Goal: Task Accomplishment & Management: Manage account settings

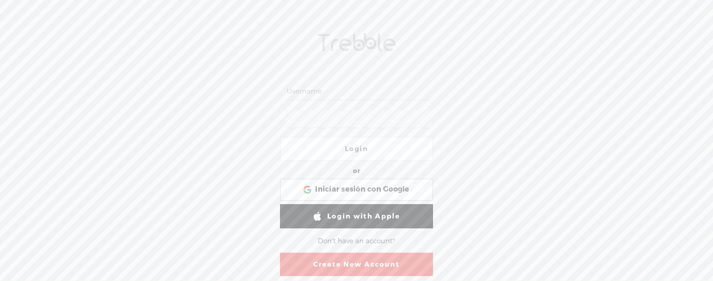
click at [285, 106] on div at bounding box center [285, 106] width 0 height 0
click at [484, 181] on div "Login or Login with Facebook Iniciar sesión con Google Iniciar sesión con Googl…" at bounding box center [356, 152] width 713 height 257
click at [356, 88] on input "text" at bounding box center [358, 92] width 146 height 18
click at [285, 106] on div at bounding box center [285, 106] width 0 height 0
click at [514, 43] on div "Login or Login with Facebook Iniciar sesión con Google Iniciar sesión con Googl…" at bounding box center [356, 152] width 713 height 257
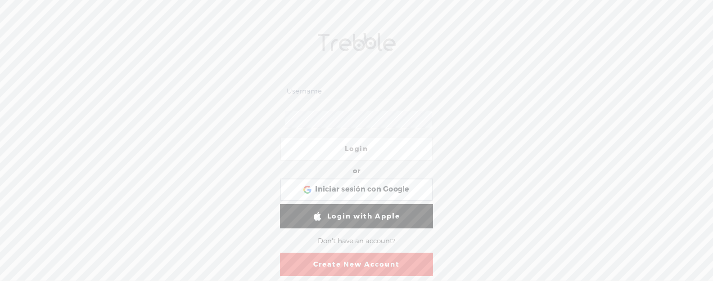
click at [346, 93] on input "text" at bounding box center [358, 92] width 146 height 18
paste input "[EMAIL_ADDRESS][DOMAIN_NAME]"
type input "[EMAIL_ADDRESS][DOMAIN_NAME]"
click at [285, 106] on div at bounding box center [285, 106] width 0 height 0
click at [438, 99] on form "apps.neo@nateorganic.com Login or Login with Facebook Iniciar sesión con Google…" at bounding box center [357, 177] width 180 height 235
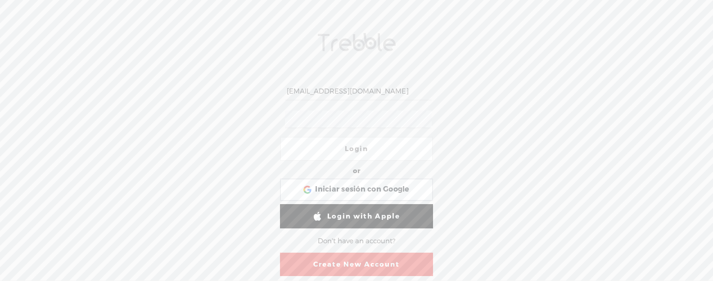
click at [285, 133] on div at bounding box center [285, 133] width 0 height 0
click at [489, 156] on div "apps.neo@nateorganic.com Login or Login with Facebook Iniciar sesión con Google…" at bounding box center [356, 152] width 713 height 257
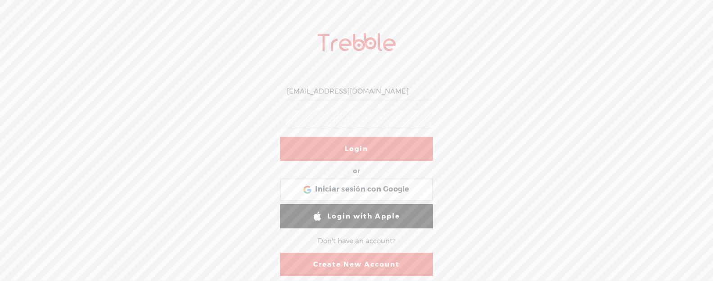
click at [377, 146] on link "Login" at bounding box center [356, 149] width 153 height 24
